Goal: Obtain resource: Obtain resource

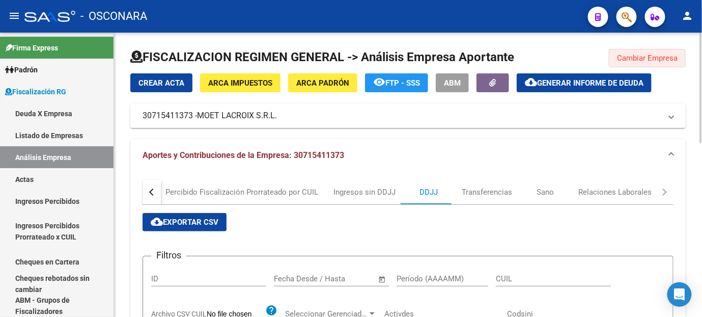
click at [625, 62] on span "Cambiar Empresa" at bounding box center [647, 57] width 61 height 9
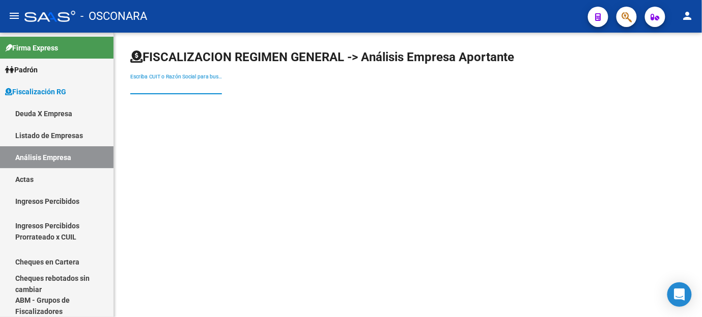
click at [180, 83] on input "Escriba CUIT o Razón Social para buscar" at bounding box center [176, 86] width 92 height 9
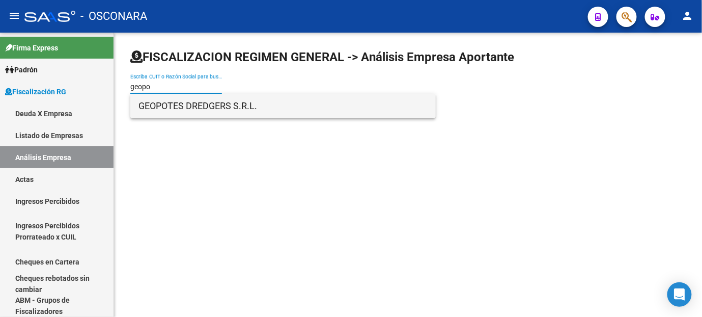
type input "geopo"
click at [169, 106] on span "GEOPOTES DREDGERS S.R.L." at bounding box center [282, 106] width 289 height 24
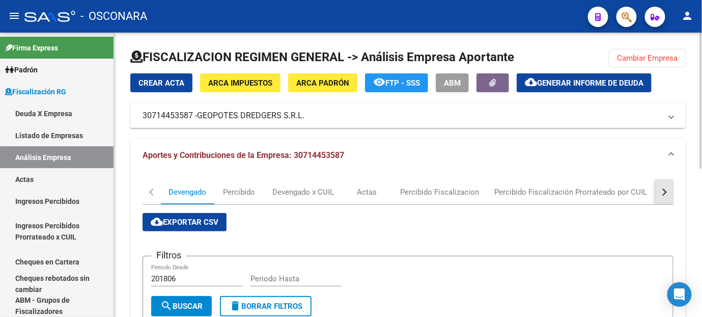
click at [670, 194] on button "button" at bounding box center [664, 192] width 18 height 24
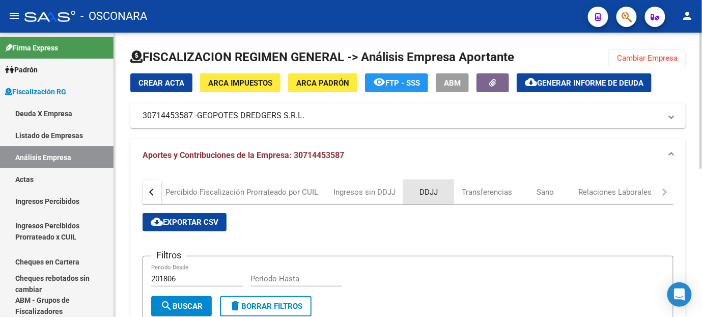
click at [427, 193] on div "DDJJ" at bounding box center [428, 191] width 18 height 11
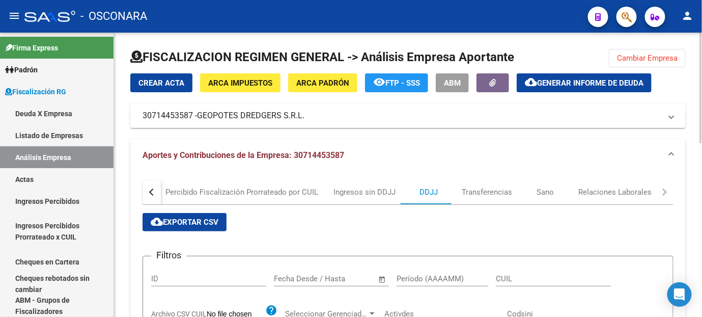
click at [197, 224] on span "cloud_download Exportar CSV" at bounding box center [185, 221] width 68 height 9
click at [641, 55] on span "Cambiar Empresa" at bounding box center [647, 57] width 61 height 9
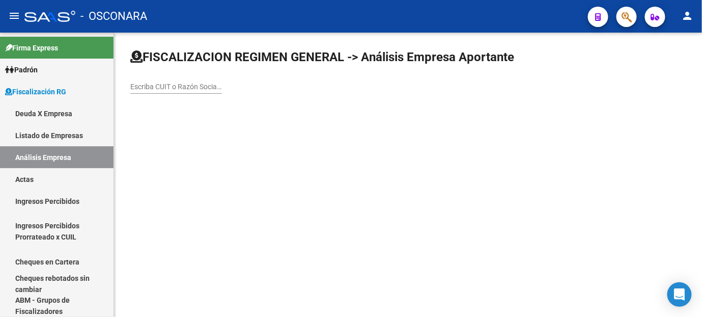
click at [184, 82] on input "Escriba CUIT o Razón Social para buscar" at bounding box center [176, 86] width 92 height 9
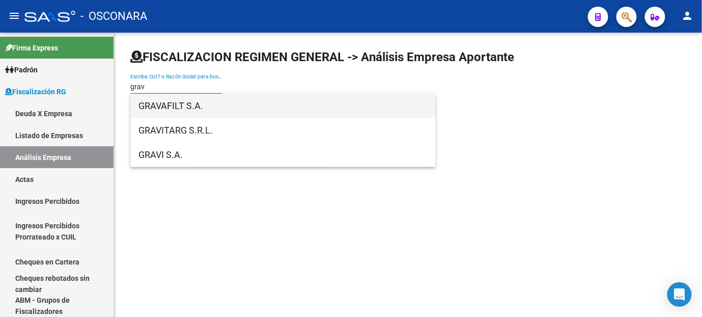
type input "grav"
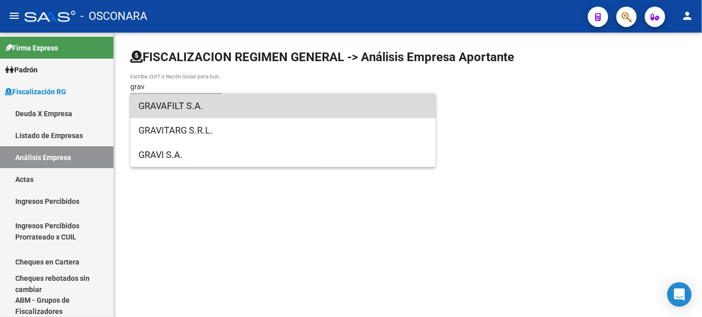
click at [186, 109] on span "GRAVAFILT S.A." at bounding box center [282, 106] width 289 height 24
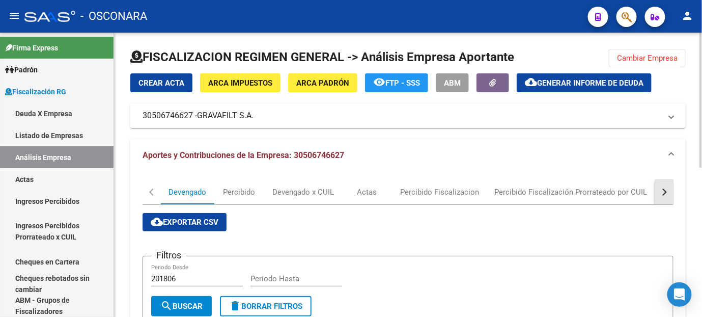
click at [668, 194] on button "button" at bounding box center [664, 192] width 18 height 24
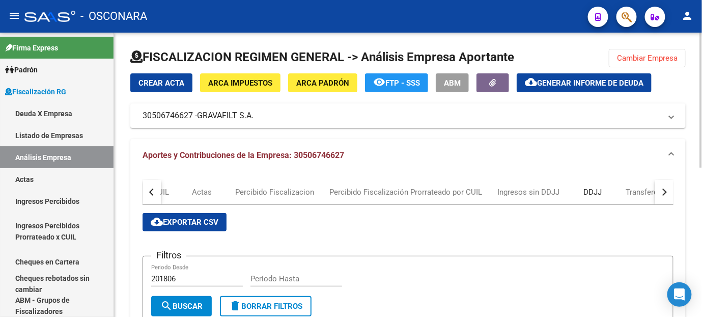
click at [579, 195] on div "DDJJ" at bounding box center [592, 192] width 51 height 24
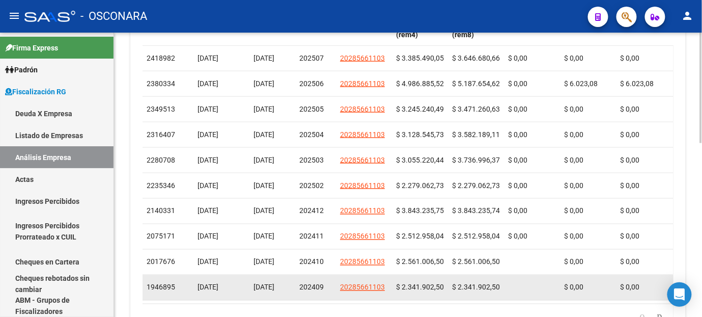
scroll to position [395, 0]
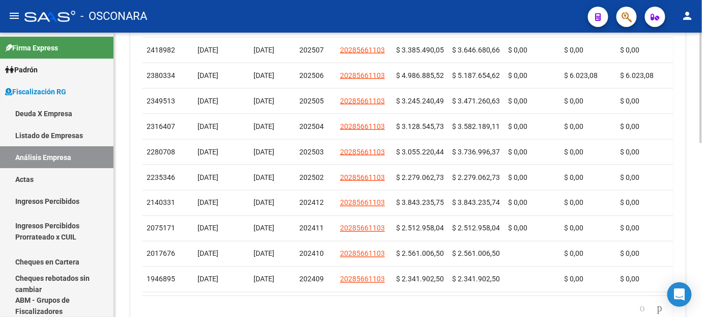
click at [570, 294] on datatable-body "2418982 [DATE] [DATE] 202507 20285661103 $ 3.385.490,05 $ 3.646.680,66 $ 0,00 $…" at bounding box center [407, 166] width 531 height 257
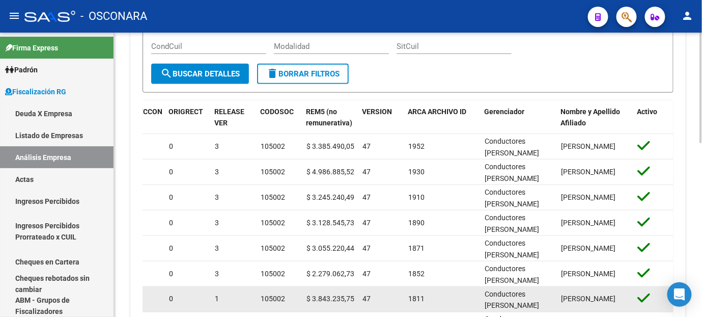
scroll to position [226, 0]
